Goal: Communication & Community: Answer question/provide support

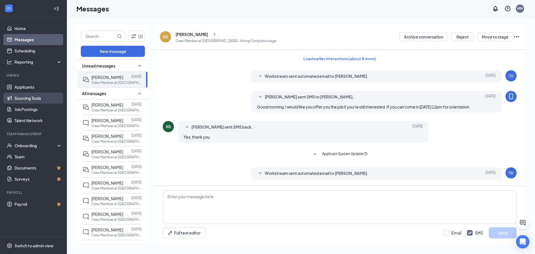
click at [30, 95] on link "Sourcing Tools" at bounding box center [38, 98] width 48 height 11
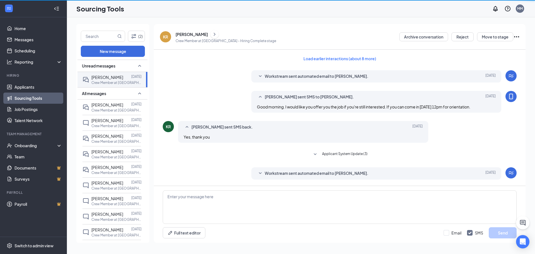
scroll to position [86, 0]
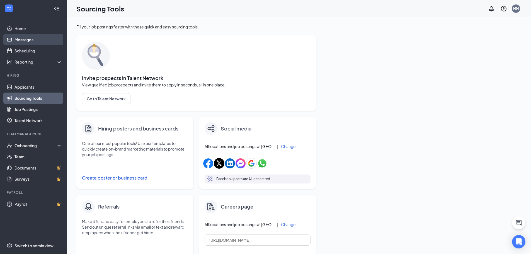
click at [24, 38] on link "Messages" at bounding box center [38, 39] width 48 height 11
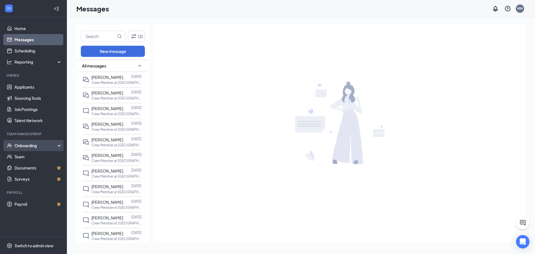
click at [22, 143] on div "Onboarding" at bounding box center [35, 146] width 43 height 6
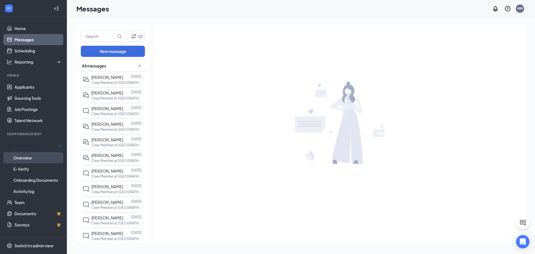
click at [26, 156] on link "Overview" at bounding box center [37, 157] width 49 height 11
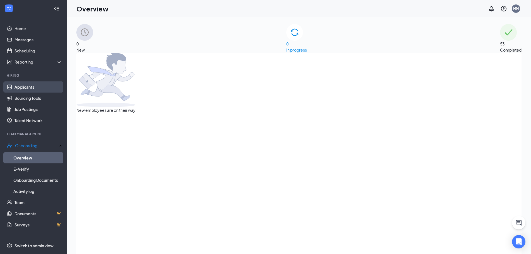
click at [31, 88] on link "Applicants" at bounding box center [38, 86] width 48 height 11
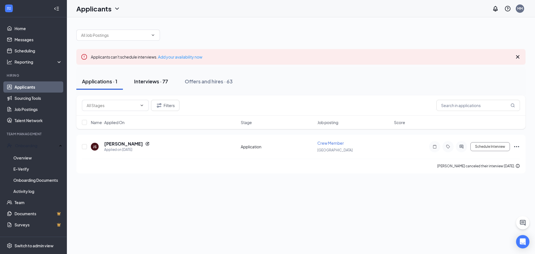
click at [148, 83] on div "Interviews · 77" at bounding box center [151, 81] width 34 height 7
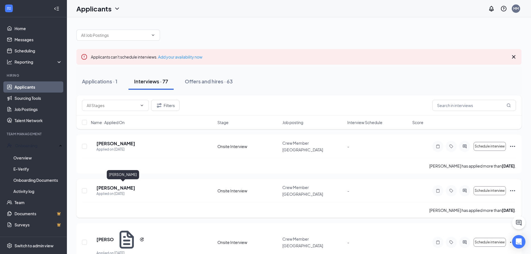
click at [115, 185] on h5 "[PERSON_NAME]" at bounding box center [115, 188] width 39 height 6
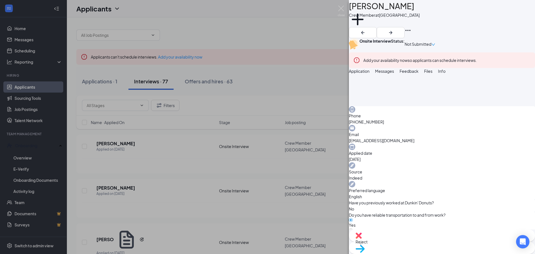
scroll to position [195, 0]
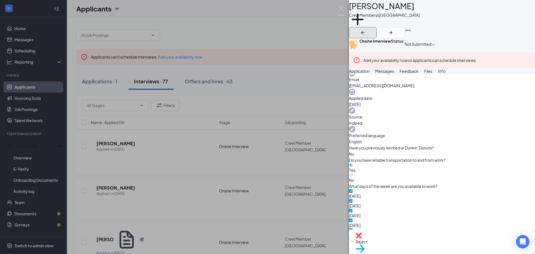
click at [377, 27] on button "button" at bounding box center [363, 32] width 28 height 11
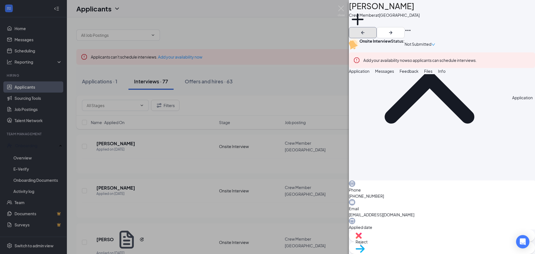
scroll to position [56, 0]
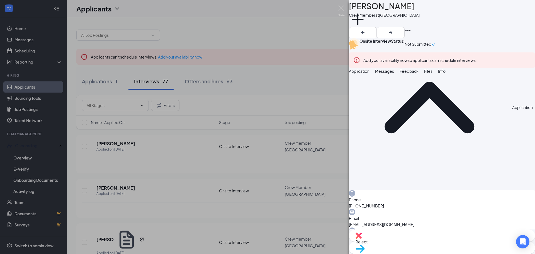
click at [394, 74] on span "Messages" at bounding box center [384, 71] width 19 height 5
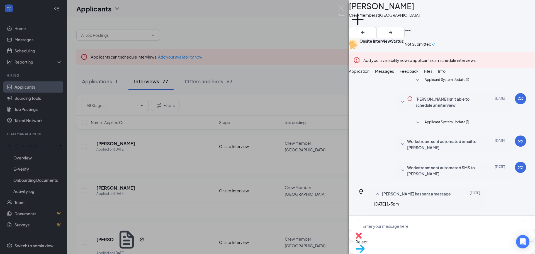
scroll to position [64, 0]
click at [401, 220] on textarea at bounding box center [442, 236] width 168 height 33
click at [504, 220] on textarea "Good morning, would you be available for an interview [DATE] Sept" at bounding box center [442, 236] width 168 height 33
drag, startPoint x: 380, startPoint y: 191, endPoint x: 368, endPoint y: 187, distance: 12.6
click at [368, 220] on textarea "Good morning, would you be available for an interview [DATE] 12pm?" at bounding box center [442, 236] width 168 height 33
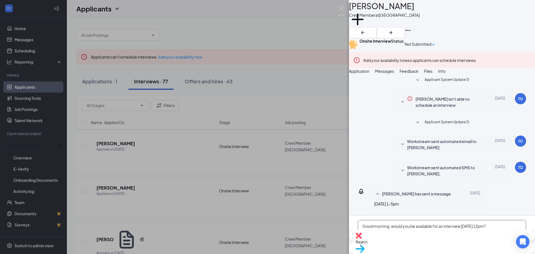
type textarea "Good morning, would you be available for an interview [DATE] 12pm?"
click at [394, 29] on icon "ArrowRight" at bounding box center [391, 32] width 7 height 7
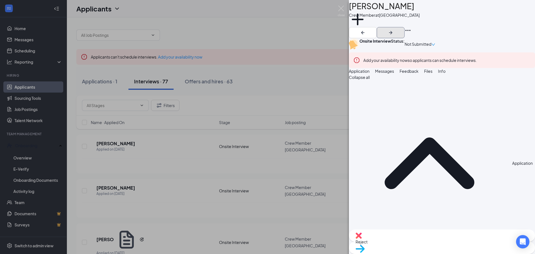
click at [394, 29] on icon "ArrowRight" at bounding box center [391, 32] width 7 height 7
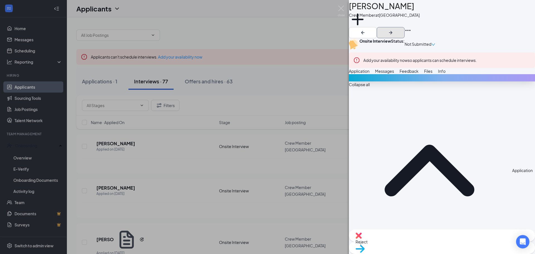
scroll to position [195, 0]
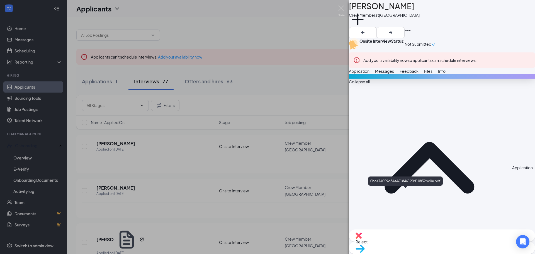
click at [394, 29] on icon "ArrowRight" at bounding box center [391, 32] width 7 height 7
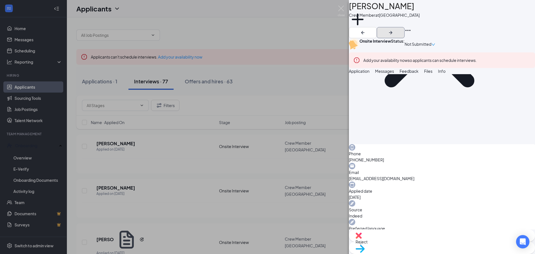
scroll to position [112, 0]
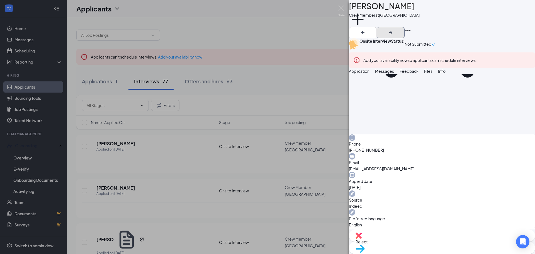
click at [394, 29] on icon "ArrowRight" at bounding box center [391, 32] width 7 height 7
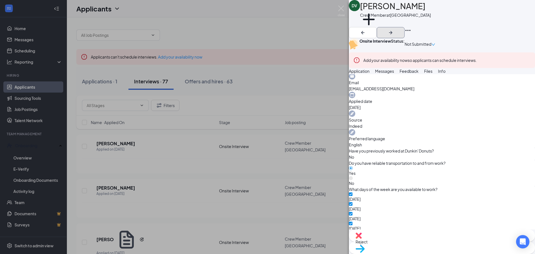
scroll to position [195, 0]
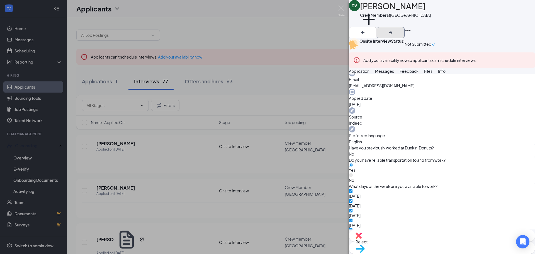
click at [394, 29] on icon "ArrowRight" at bounding box center [391, 32] width 7 height 7
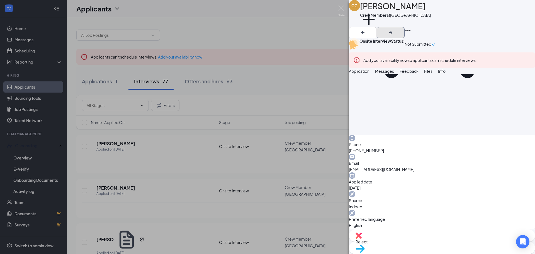
scroll to position [112, 0]
click at [394, 29] on icon "ArrowRight" at bounding box center [391, 32] width 7 height 7
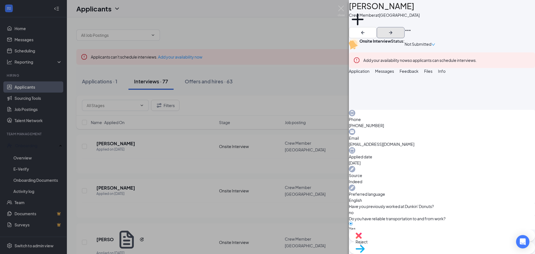
scroll to position [139, 0]
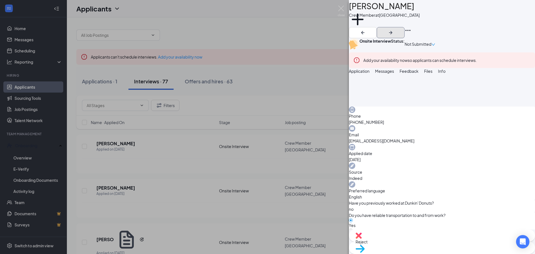
click at [394, 29] on icon "ArrowRight" at bounding box center [391, 32] width 7 height 7
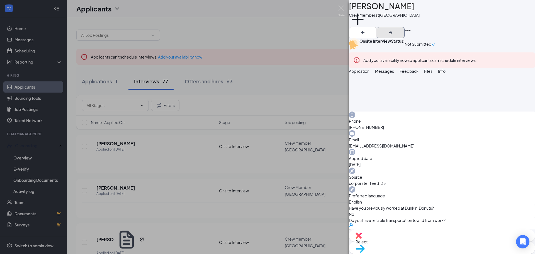
scroll to position [167, 0]
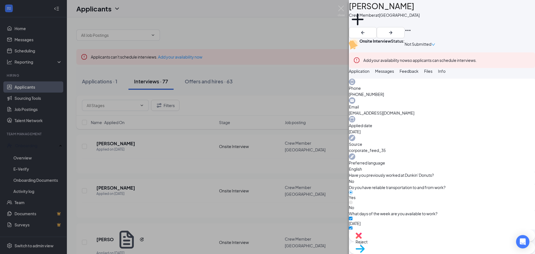
click at [394, 74] on span "Messages" at bounding box center [384, 71] width 19 height 5
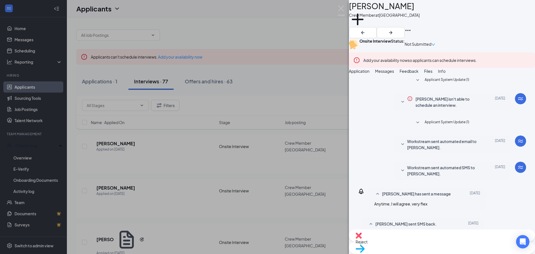
scroll to position [100, 0]
paste textarea "Good morning, would you be available for an interview [DATE] 12pm?"
type textarea "Good morning, would you be available for an interview [DATE] 12:30pm?"
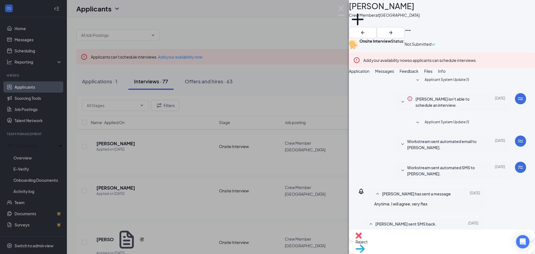
scroll to position [142, 0]
click at [394, 29] on icon "ArrowRight" at bounding box center [391, 32] width 7 height 7
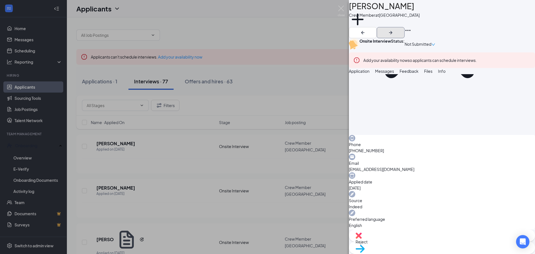
scroll to position [112, 0]
click at [394, 29] on icon "ArrowRight" at bounding box center [391, 32] width 7 height 7
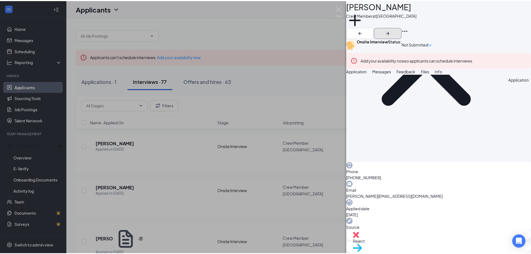
scroll to position [139, 0]
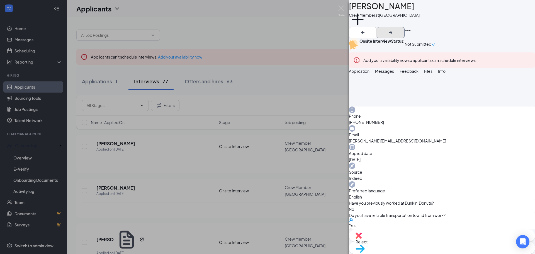
click at [394, 29] on icon "ArrowRight" at bounding box center [391, 32] width 7 height 7
click at [342, 6] on img at bounding box center [341, 11] width 7 height 11
